Goal: Information Seeking & Learning: Learn about a topic

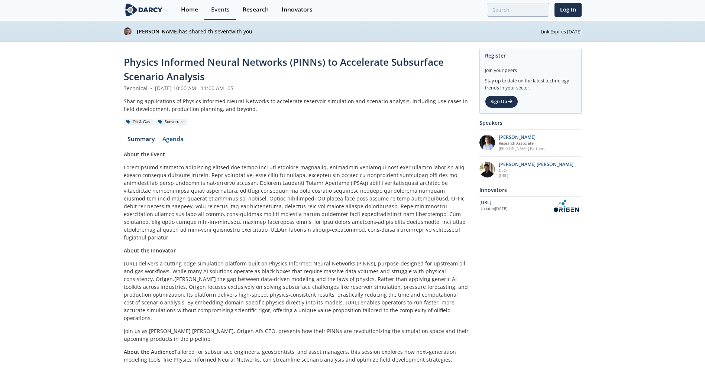
click at [166, 138] on link "Agenda" at bounding box center [173, 140] width 29 height 9
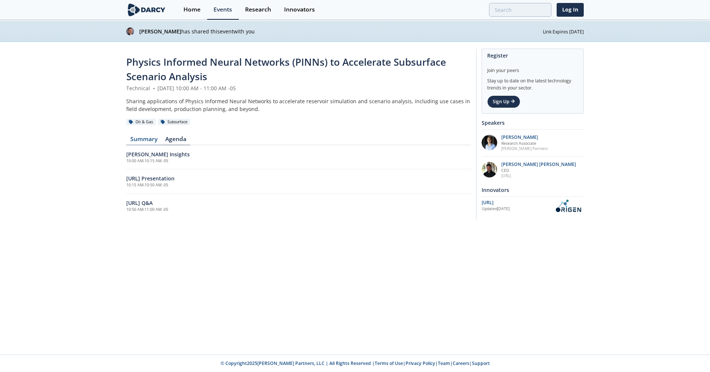
click at [150, 139] on link "Summary" at bounding box center [143, 140] width 35 height 9
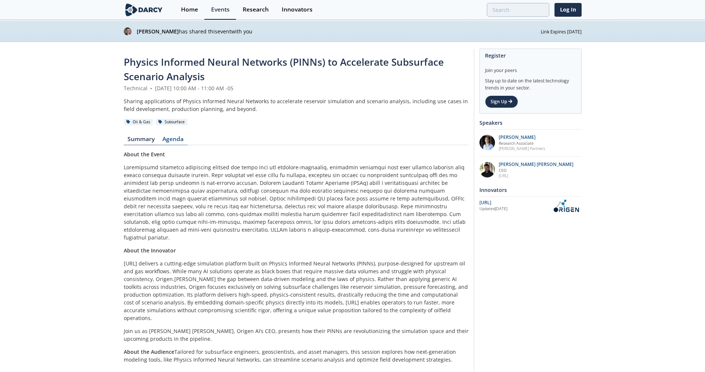
click at [162, 136] on link "Agenda" at bounding box center [173, 140] width 29 height 9
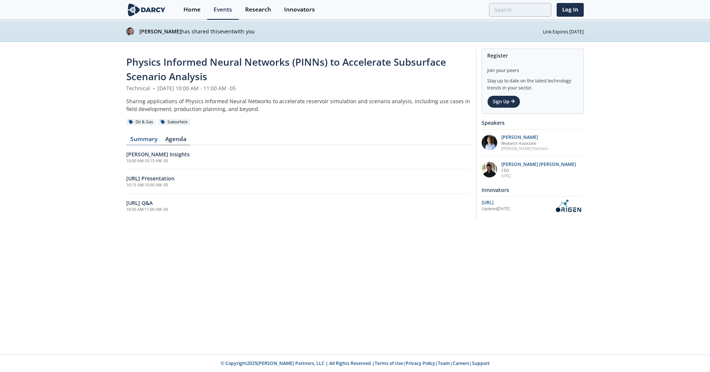
click at [140, 137] on link "Summary" at bounding box center [143, 140] width 35 height 9
